Goal: Task Accomplishment & Management: Manage account settings

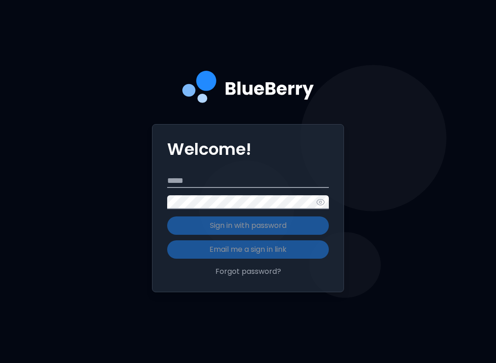
scroll to position [104, 0]
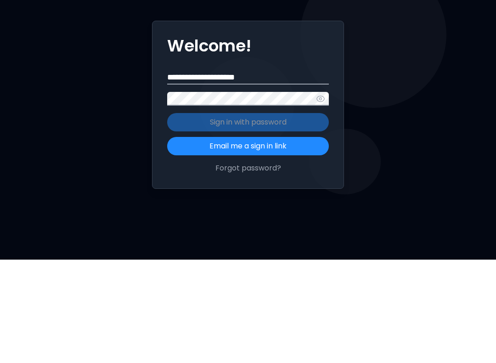
type input "**********"
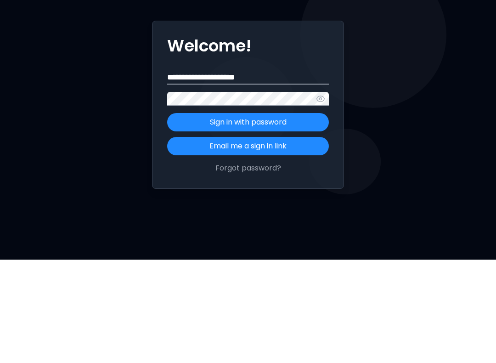
click at [275, 220] on p "Sign in with password" at bounding box center [248, 225] width 77 height 11
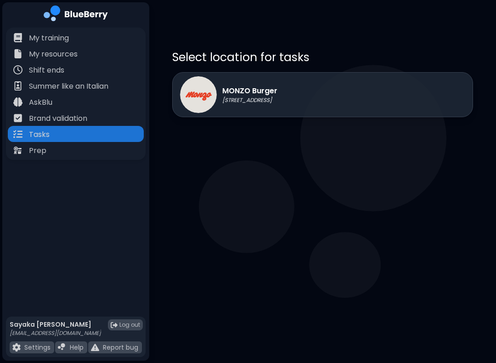
click at [365, 94] on div "MONZO Burger [STREET_ADDRESS]" at bounding box center [322, 94] width 301 height 45
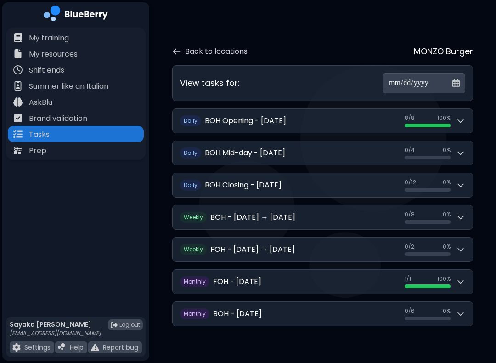
click at [405, 226] on button "W eekly BOH - [DATE] → [DATE] 0 / 8 0 / 8 0 %" at bounding box center [323, 217] width 300 height 24
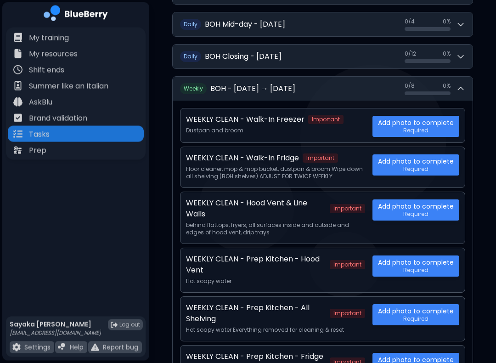
scroll to position [133, 0]
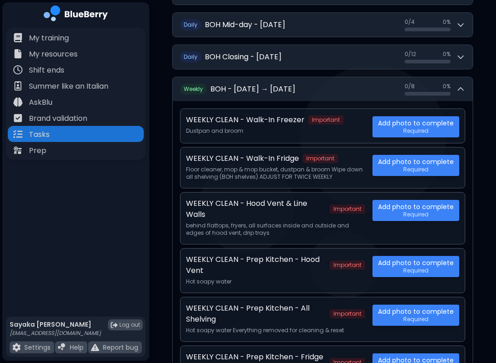
click at [84, 138] on div "Tasks" at bounding box center [76, 134] width 136 height 16
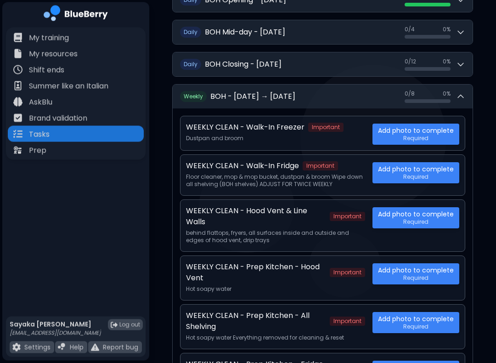
scroll to position [124, 0]
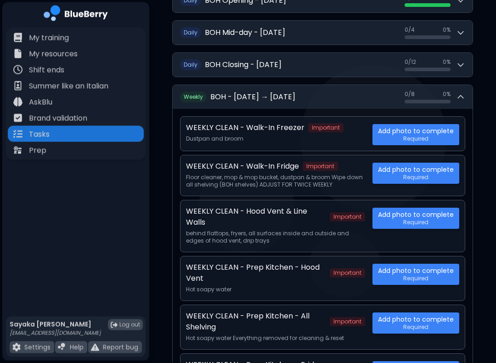
click at [444, 91] on span "0 %" at bounding box center [447, 94] width 8 height 7
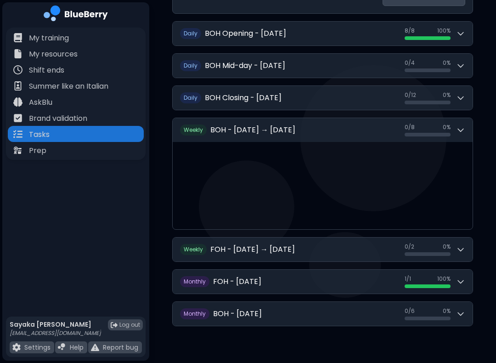
scroll to position [0, 0]
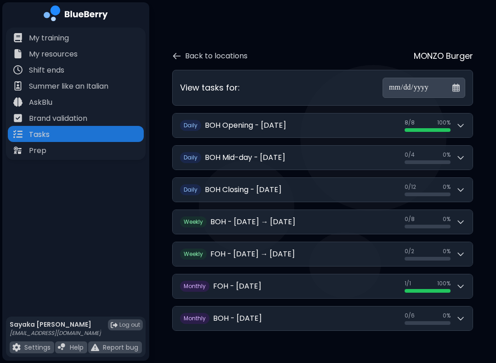
click at [460, 210] on button "W eekly BOH - [DATE] → [DATE] 0 / 8 0 / 8 0 %" at bounding box center [323, 222] width 300 height 24
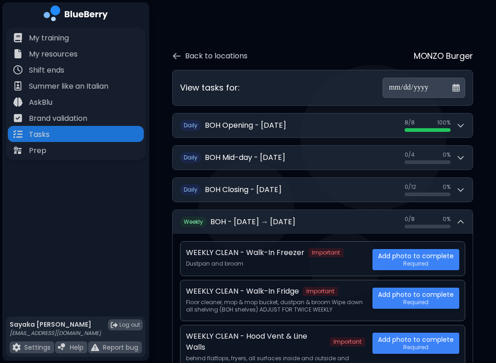
click at [463, 210] on button "W eekly BOH - [DATE] → [DATE] 0 / 8 0 / 8 0 %" at bounding box center [323, 222] width 300 height 24
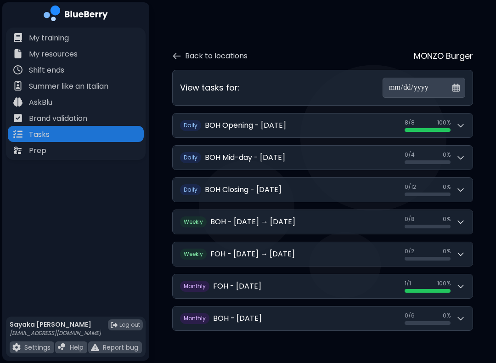
click at [437, 242] on button "W eekly FOH - [DATE] → [DATE] 0 / 2 0 / 2 0 %" at bounding box center [323, 254] width 300 height 24
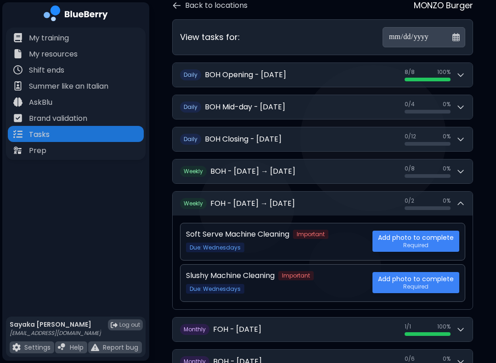
scroll to position [92, 0]
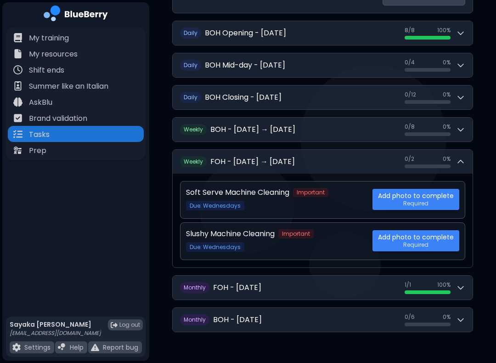
click at [454, 162] on div "0 / 2 0 / 2 0 %" at bounding box center [434, 161] width 61 height 13
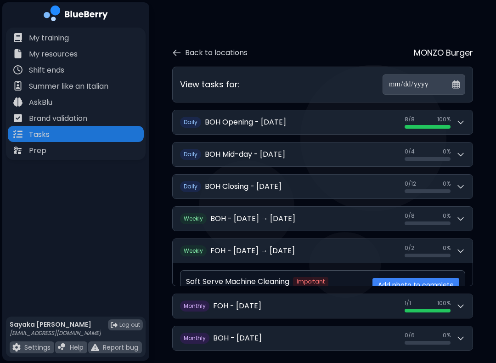
scroll to position [0, 0]
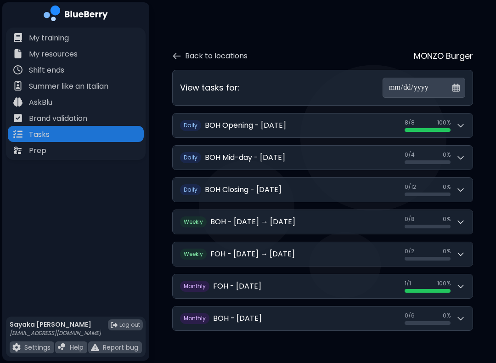
click at [436, 215] on div "0 / 8 0 %" at bounding box center [427, 218] width 46 height 7
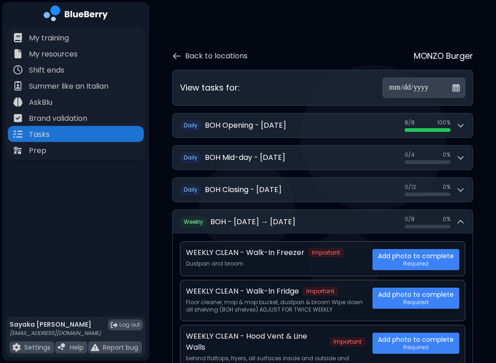
click at [426, 210] on button "W eekly BOH - [DATE] → [DATE] 0 / 8 0 / 8 0 %" at bounding box center [323, 222] width 300 height 24
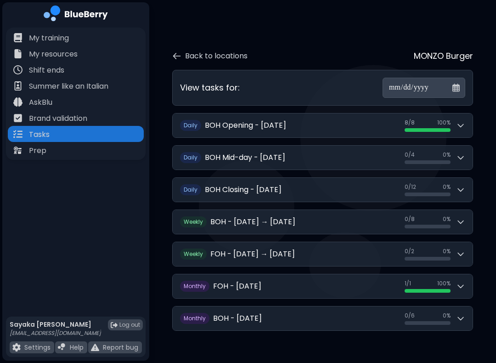
click at [409, 242] on button "W eekly FOH - [DATE] → [DATE] 0 / 2 0 / 2 0 %" at bounding box center [323, 254] width 300 height 24
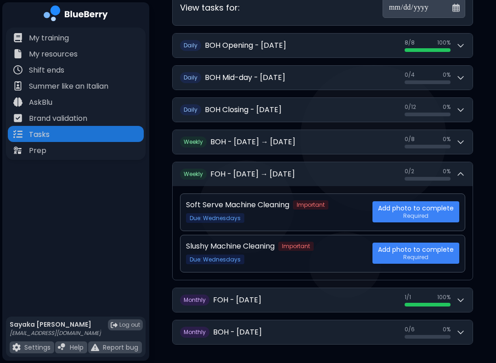
scroll to position [92, 0]
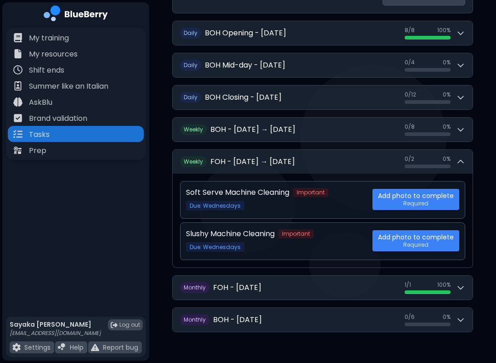
click at [296, 120] on button "W eekly BOH - [DATE] → [DATE] 0 / 8 0 / 8 0 %" at bounding box center [323, 130] width 300 height 24
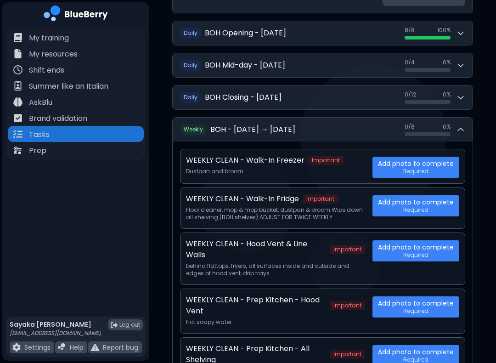
click at [455, 123] on div "0 / 8 0 / 8 0 %" at bounding box center [434, 129] width 61 height 13
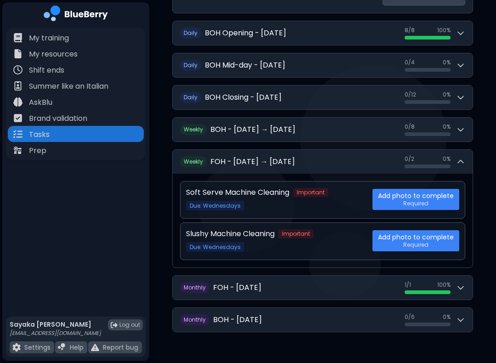
click at [460, 129] on icon at bounding box center [461, 130] width 6 height 3
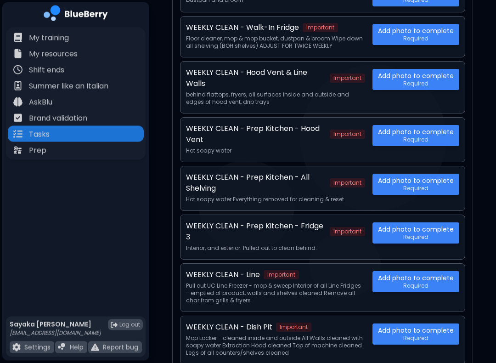
scroll to position [262, 0]
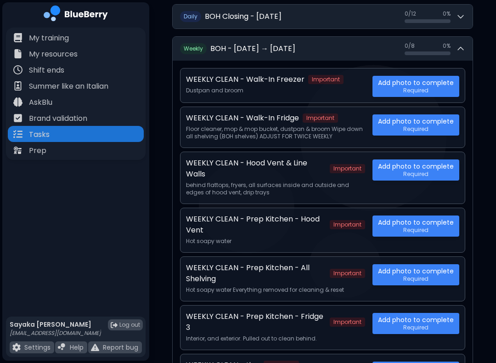
click at [464, 50] on button "W eekly BOH - [DATE] → [DATE] 0 / 8 0 / 8 0 %" at bounding box center [323, 49] width 300 height 24
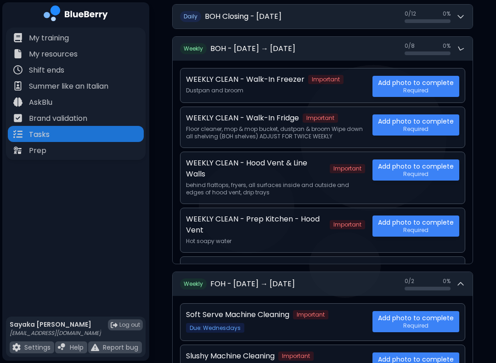
scroll to position [92, 0]
